Goal: Download file/media

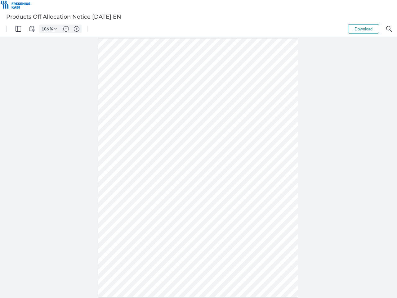
click at [18, 29] on img "Panel" at bounding box center [19, 29] width 6 height 6
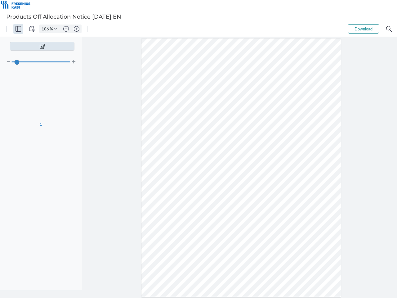
click at [32, 29] on img "View Controls" at bounding box center [32, 29] width 6 height 6
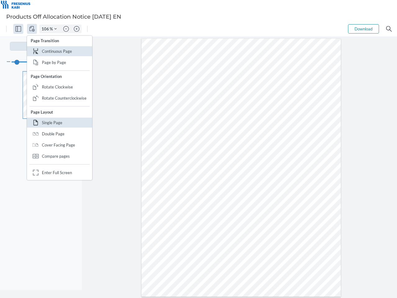
click at [46, 29] on input "106" at bounding box center [45, 29] width 10 height 6
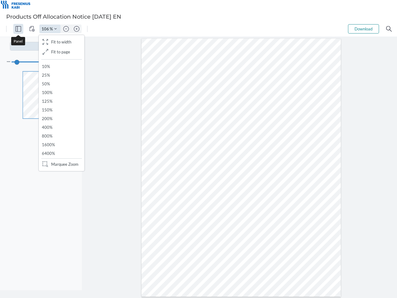
click at [56, 29] on img "Zoom Controls" at bounding box center [55, 29] width 2 height 2
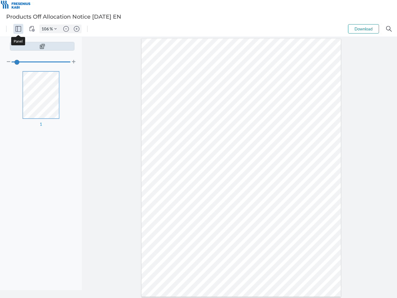
click at [66, 29] on img "Zoom out" at bounding box center [66, 29] width 6 height 6
click at [77, 29] on img "Zoom in" at bounding box center [77, 29] width 6 height 6
type input "106"
click at [364, 29] on button "Download" at bounding box center [363, 28] width 31 height 9
click at [389, 29] on img "Search" at bounding box center [389, 29] width 6 height 6
